Goal: Transaction & Acquisition: Register for event/course

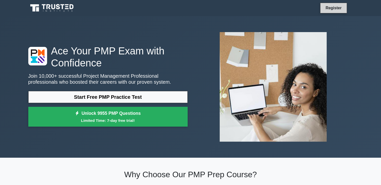
click at [329, 6] on link "Register" at bounding box center [334, 8] width 22 height 6
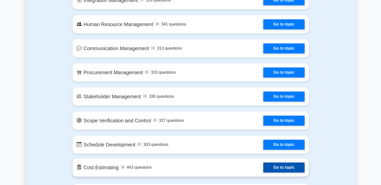
scroll to position [602, 0]
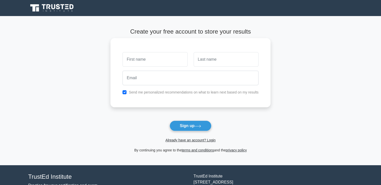
click at [160, 60] on input "text" at bounding box center [155, 59] width 65 height 15
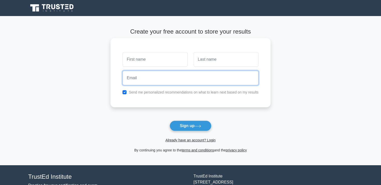
click at [139, 78] on input "email" at bounding box center [191, 78] width 136 height 15
type input "baxruzmn@gmail.com"
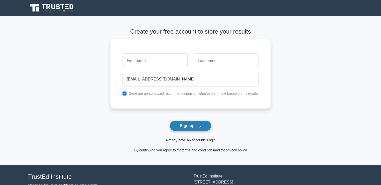
click at [189, 124] on button "Sign up" at bounding box center [191, 126] width 42 height 11
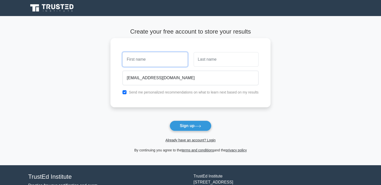
click at [142, 57] on input "text" at bounding box center [155, 59] width 65 height 15
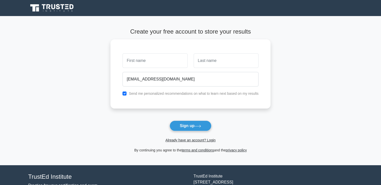
click at [104, 75] on main "Create your free account to store your results baxruzmn@gmail.com Send me perso…" at bounding box center [190, 90] width 381 height 149
